Goal: Task Accomplishment & Management: Manage account settings

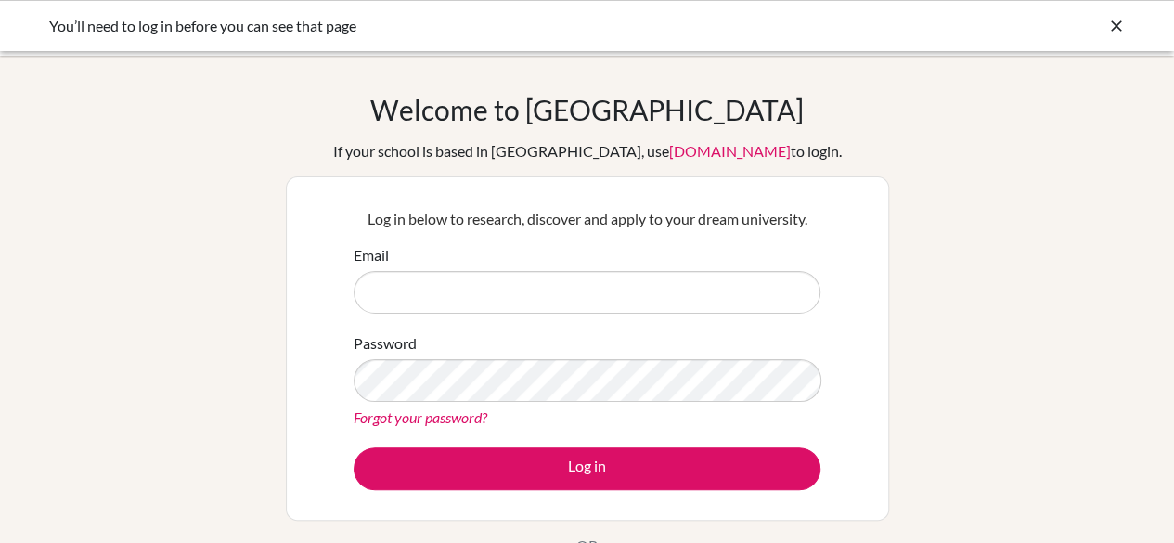
type input "[EMAIL_ADDRESS][DOMAIN_NAME]"
click at [575, 489] on div "Log in below to research, discover and apply to your dream university. Email [E…" at bounding box center [587, 348] width 490 height 305
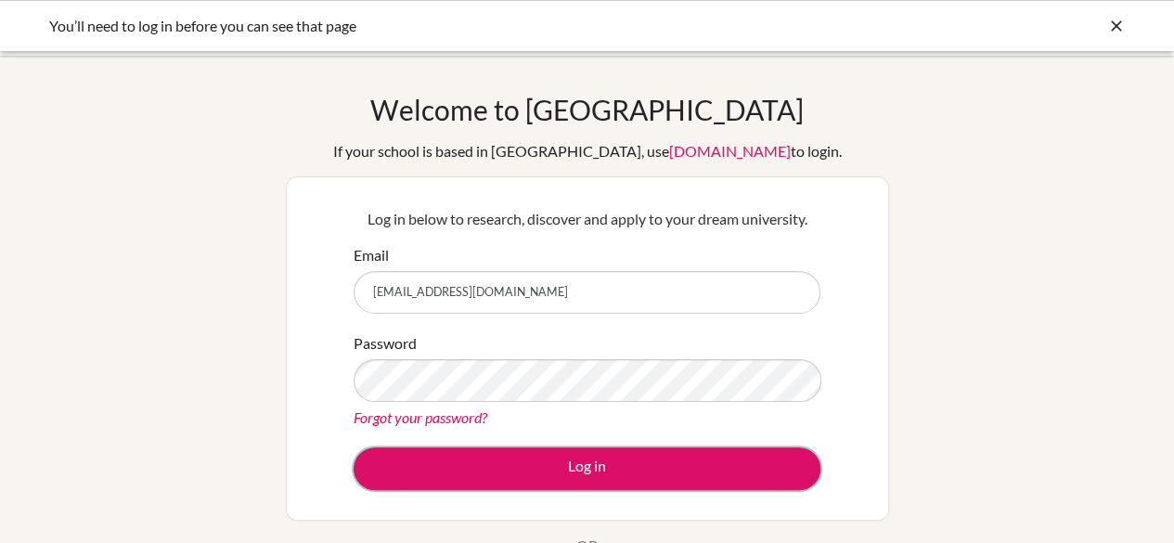
click at [622, 453] on button "Log in" at bounding box center [586, 468] width 467 height 43
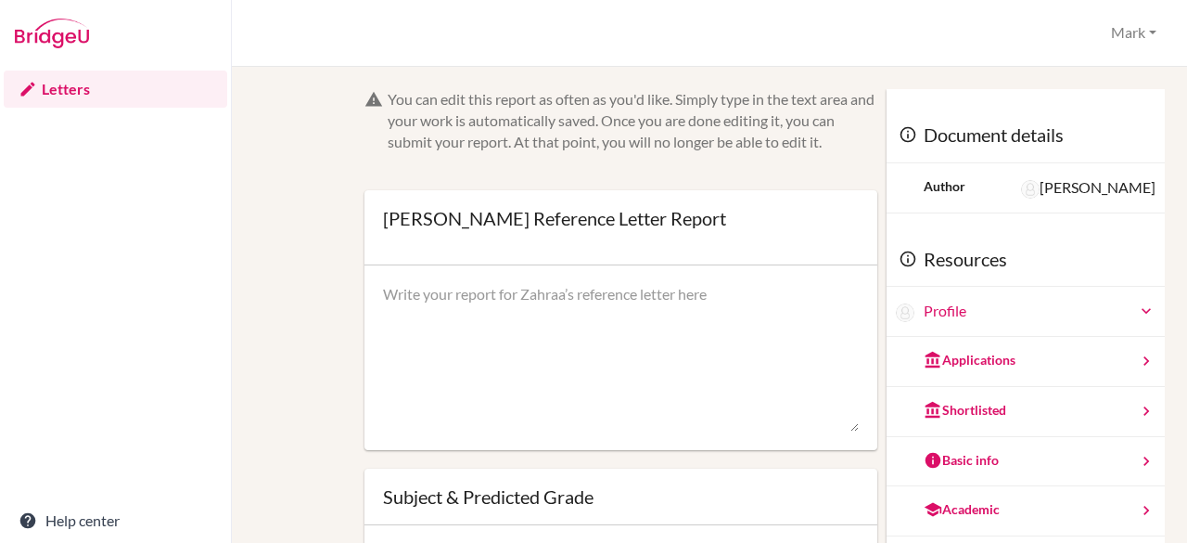
click at [56, 92] on link "Letters" at bounding box center [116, 89] width 224 height 37
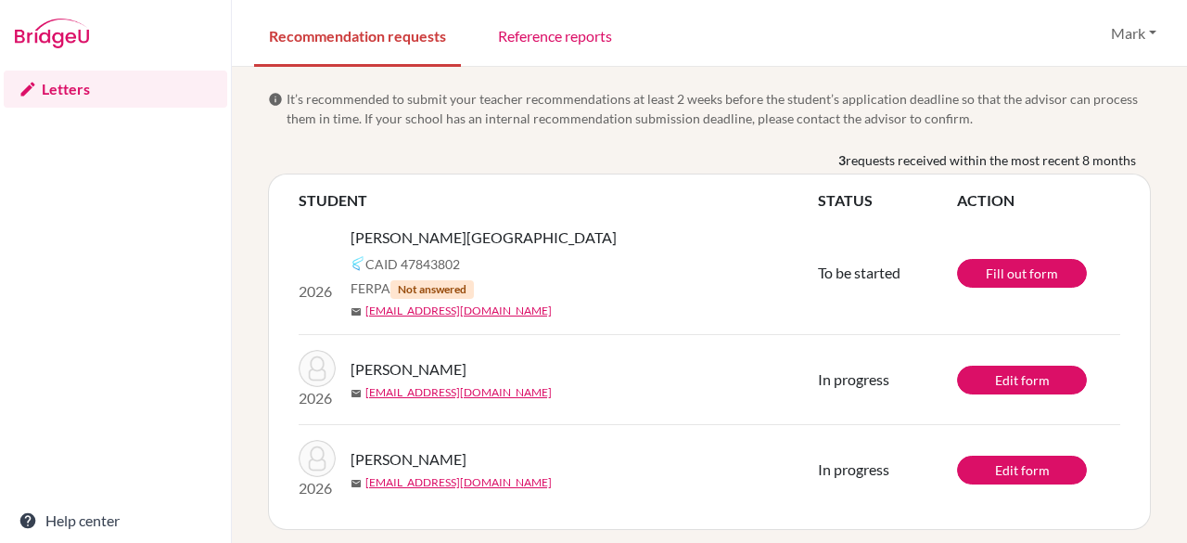
scroll to position [7, 0]
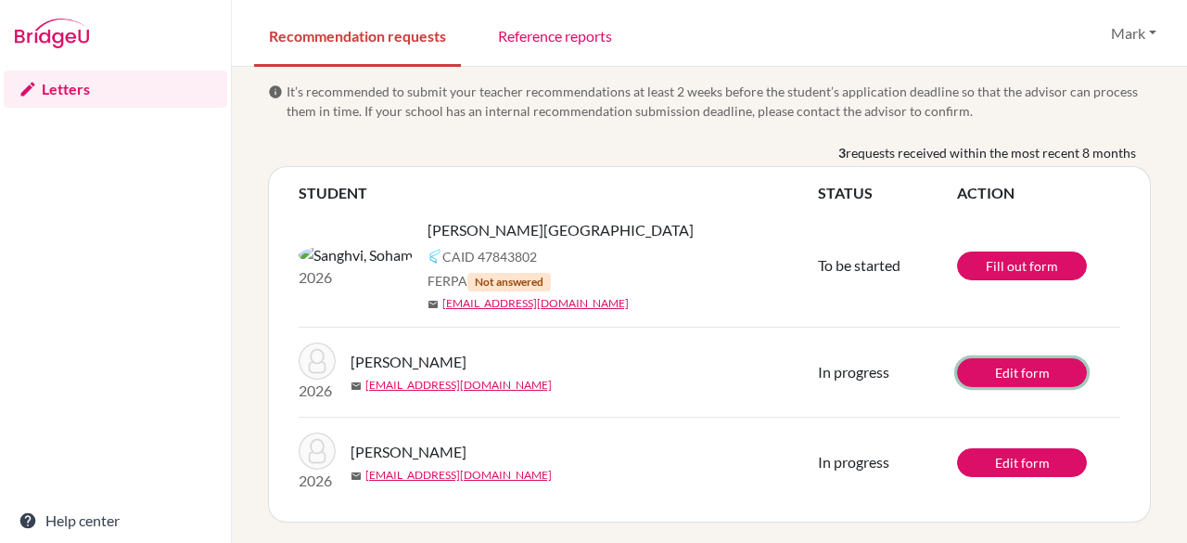
click at [1009, 372] on link "Edit form" at bounding box center [1022, 372] width 130 height 29
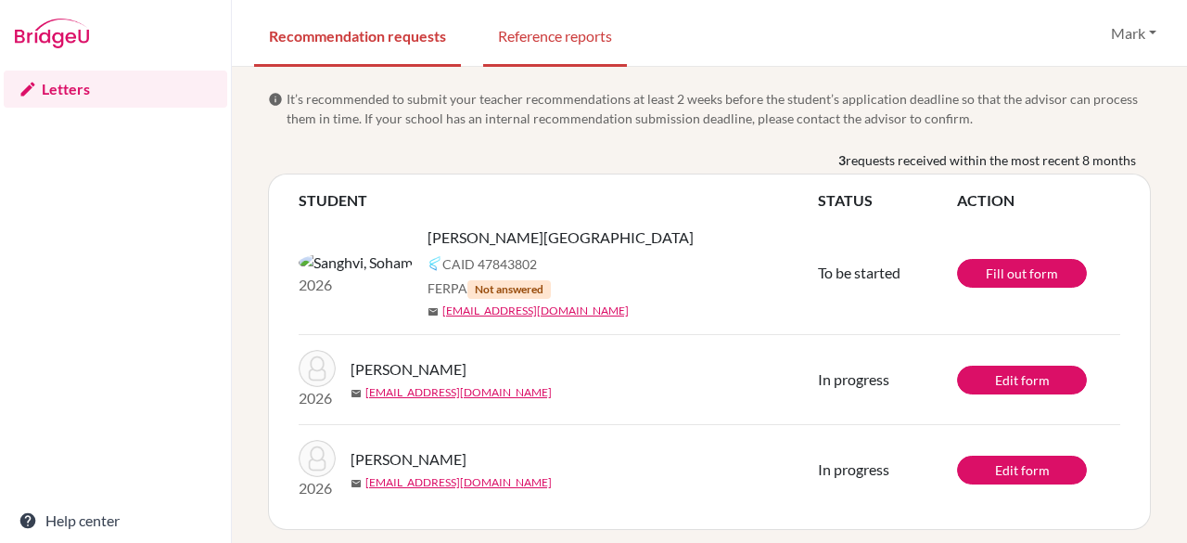
click at [596, 23] on link "Reference reports" at bounding box center [555, 35] width 144 height 64
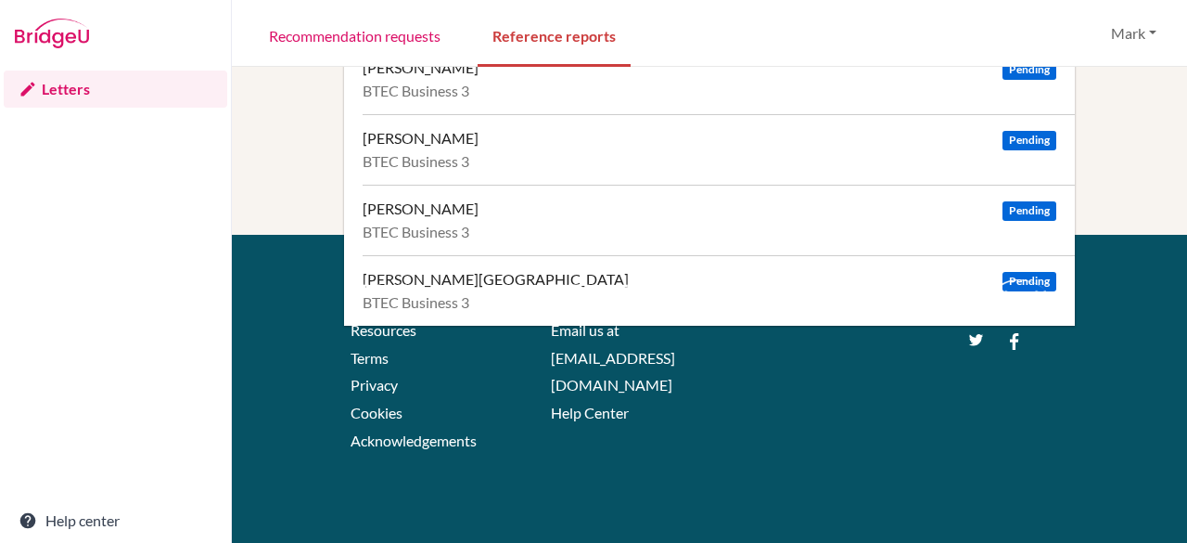
click at [382, 37] on link "Recommendation requests" at bounding box center [354, 35] width 201 height 64
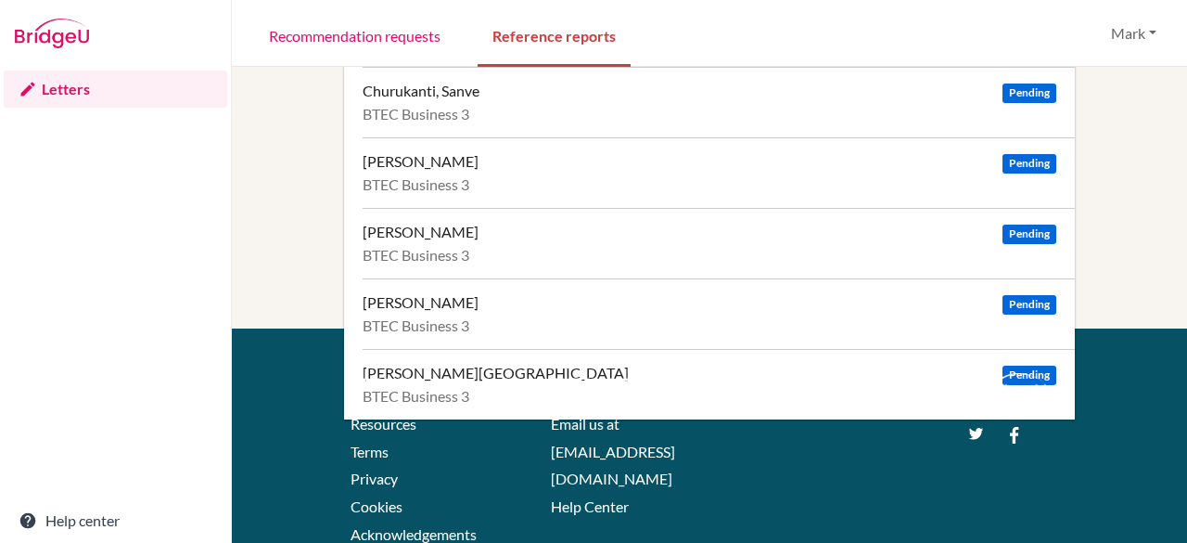
scroll to position [304, 0]
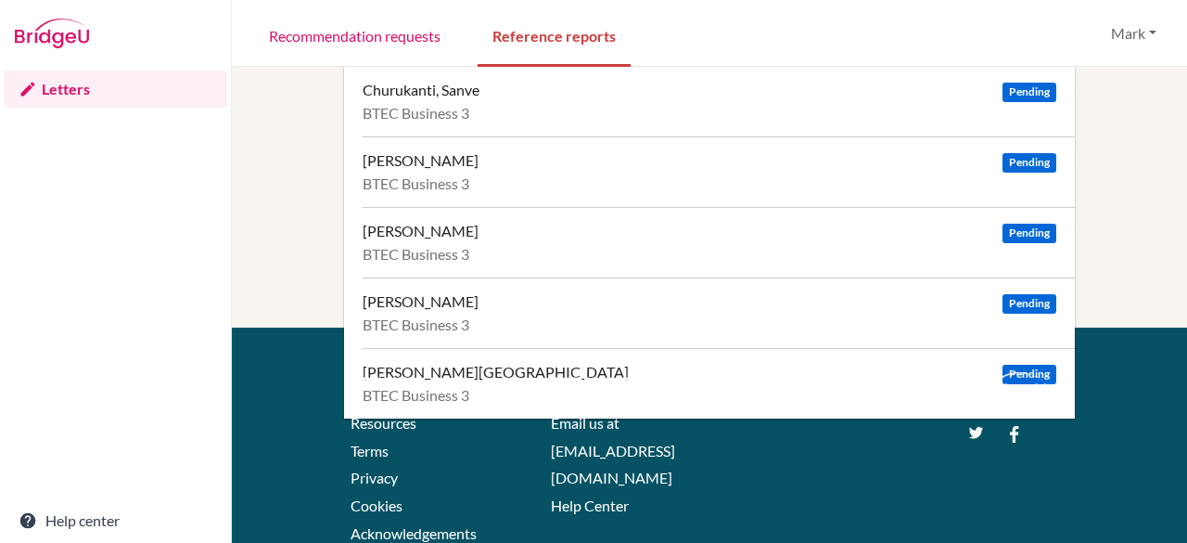
click at [460, 372] on div "About" at bounding box center [430, 383] width 159 height 22
click at [429, 366] on div "Sanghvi, Soham" at bounding box center [496, 372] width 266 height 19
click at [412, 292] on div "Khader, Aafiya" at bounding box center [421, 301] width 116 height 19
click at [433, 235] on div "[PERSON_NAME]" at bounding box center [421, 231] width 116 height 19
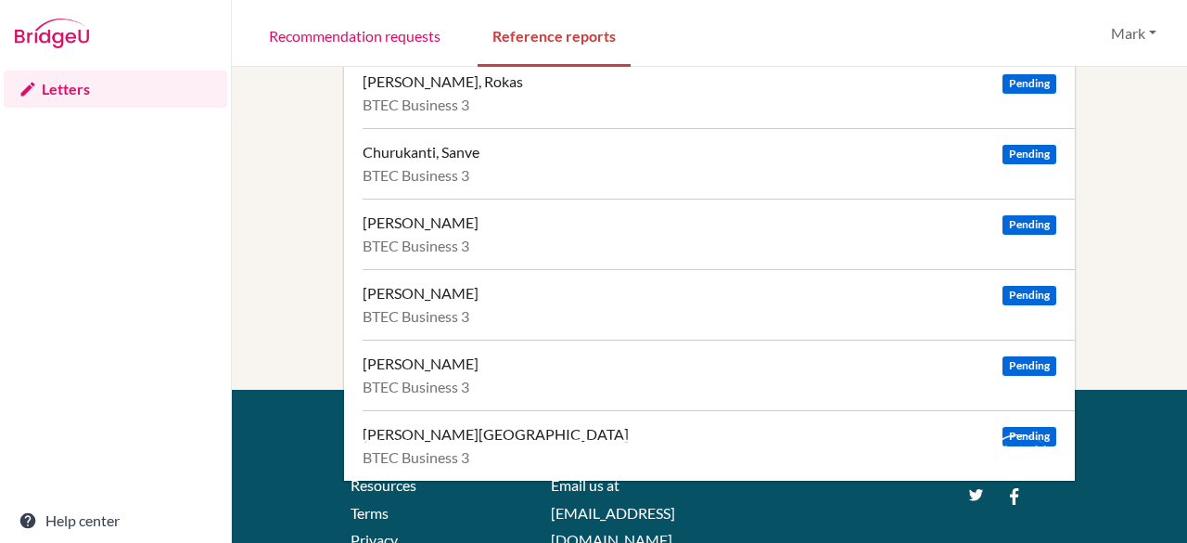
scroll to position [241, 0]
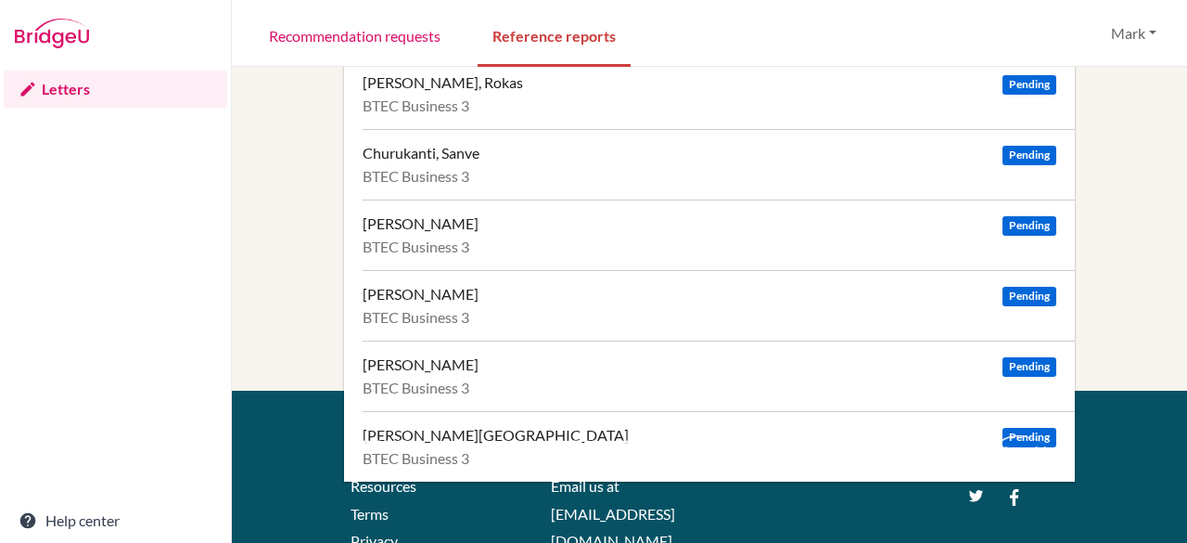
click at [426, 224] on div "[PERSON_NAME]" at bounding box center [421, 223] width 116 height 19
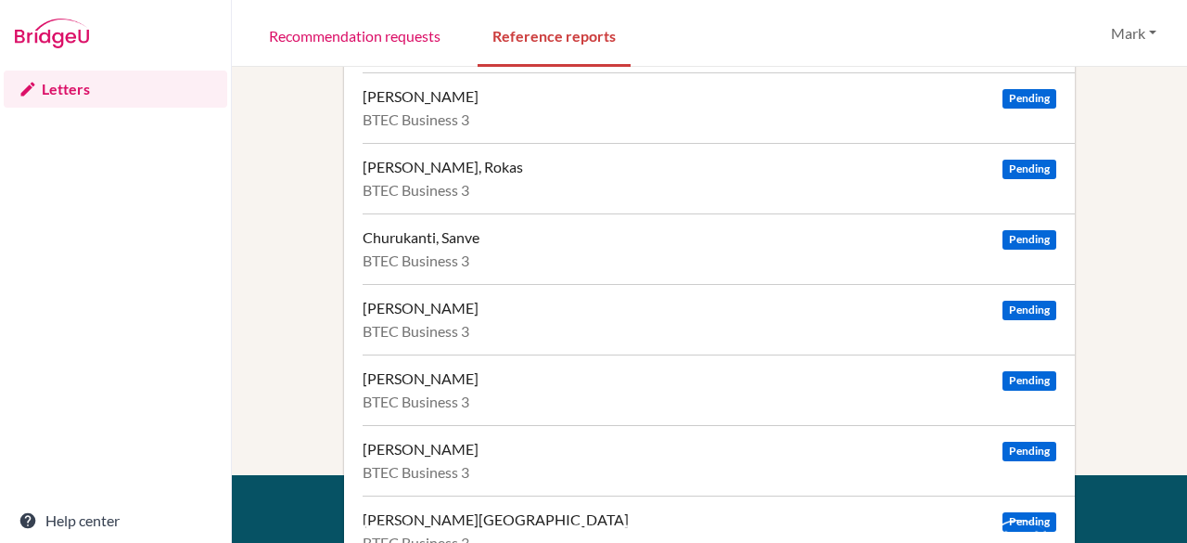
scroll to position [156, 0]
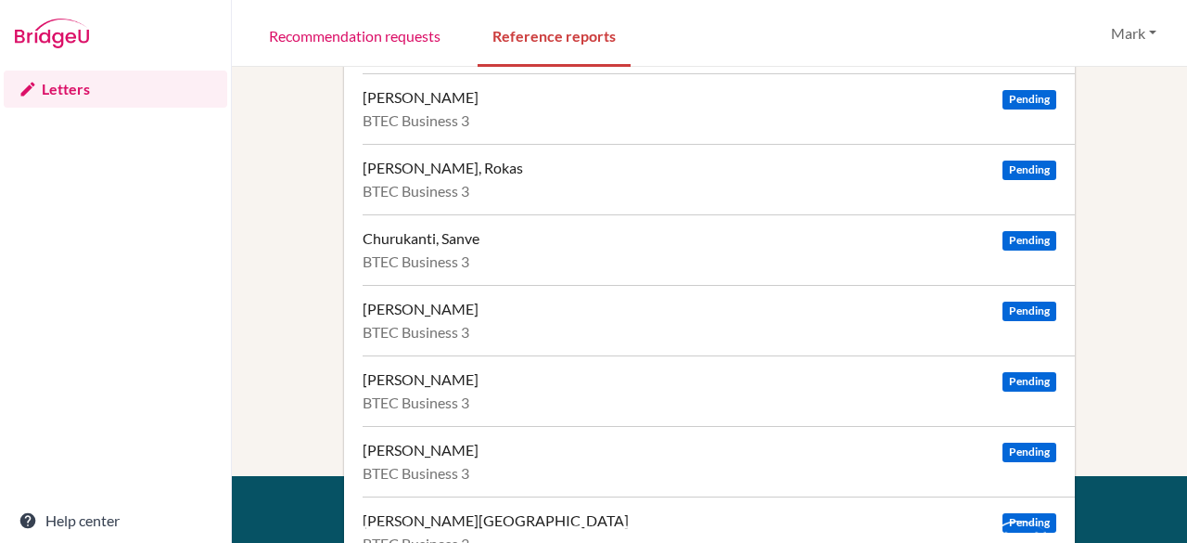
click at [392, 234] on div "Churukanti, Sanve" at bounding box center [421, 238] width 117 height 19
click at [393, 170] on div "[PERSON_NAME], Rokas" at bounding box center [443, 168] width 160 height 19
click at [409, 107] on div "[PERSON_NAME]" at bounding box center [421, 97] width 116 height 19
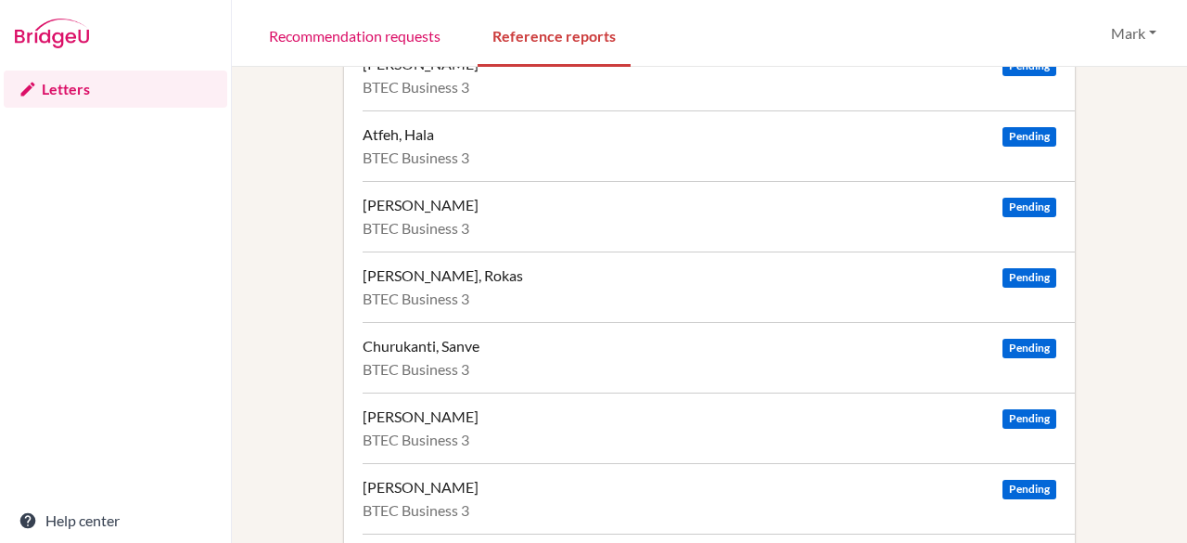
scroll to position [0, 0]
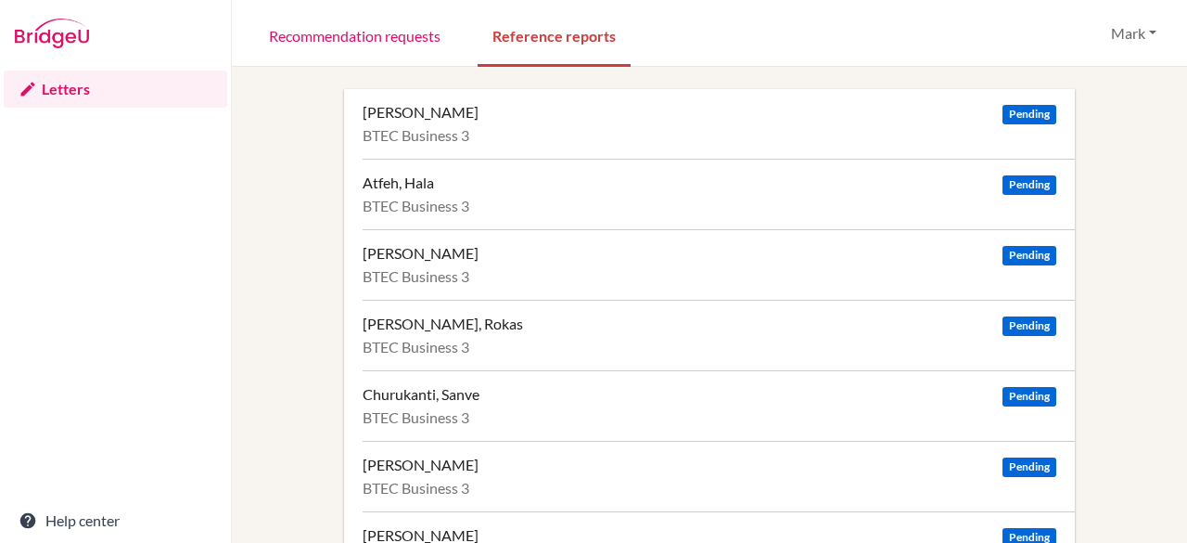
click at [406, 181] on div "Atfeh, Hala" at bounding box center [398, 182] width 71 height 19
click at [451, 111] on div "[PERSON_NAME]" at bounding box center [421, 112] width 116 height 19
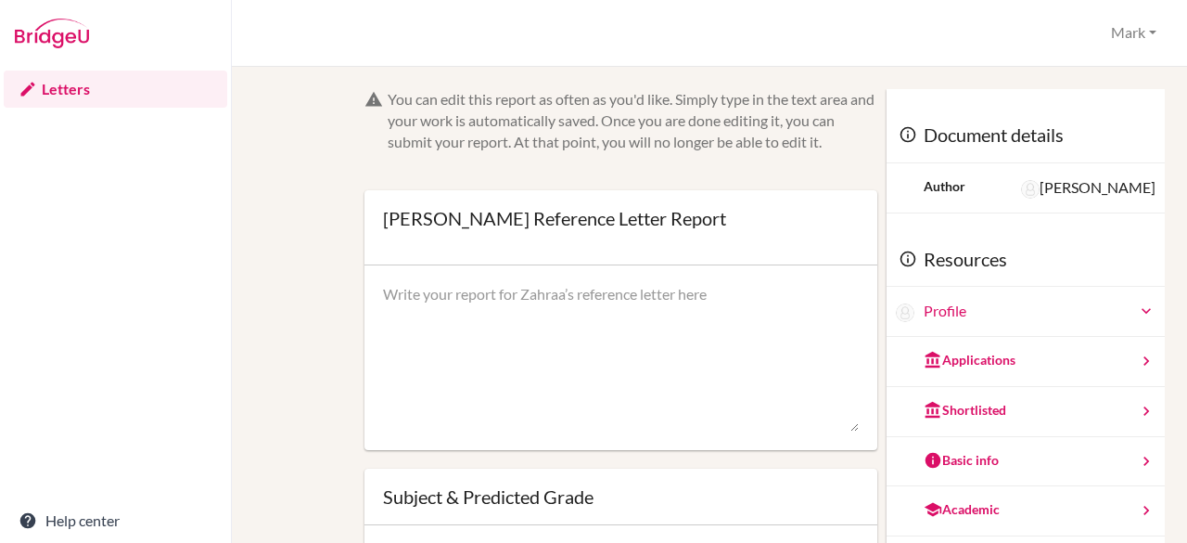
click at [709, 135] on div "You can edit this report as often as you'd like. Simply type in the text area a…" at bounding box center [633, 121] width 491 height 64
